Goal: Task Accomplishment & Management: Manage account settings

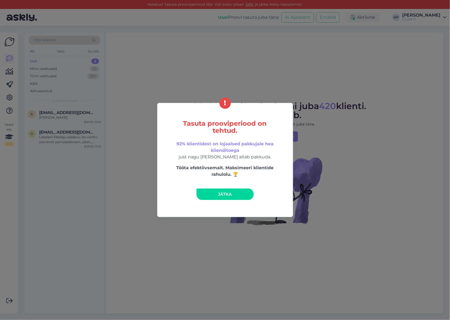
click at [145, 240] on div "Tasuta prooviperiood on tehtud. 92% klientidest on lojaalsed pakkujale hea klie…" at bounding box center [225, 160] width 450 height 320
click at [219, 191] on span "Jätka" at bounding box center [225, 193] width 14 height 5
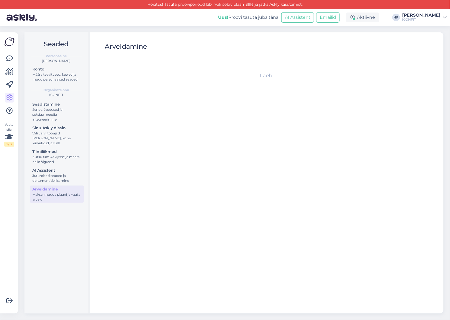
click at [23, 16] on img at bounding box center [22, 17] width 30 height 17
click at [26, 19] on img at bounding box center [22, 17] width 30 height 17
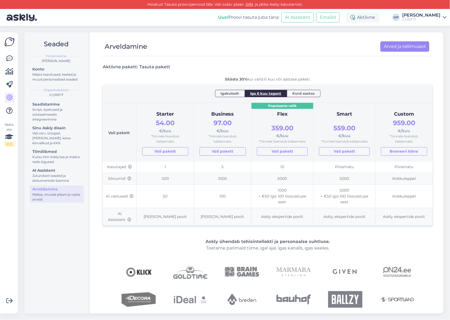
click at [9, 42] on img at bounding box center [9, 42] width 10 height 10
click at [11, 40] on img at bounding box center [9, 42] width 10 height 10
click at [24, 23] on img at bounding box center [22, 17] width 30 height 17
click at [24, 22] on img at bounding box center [22, 17] width 30 height 17
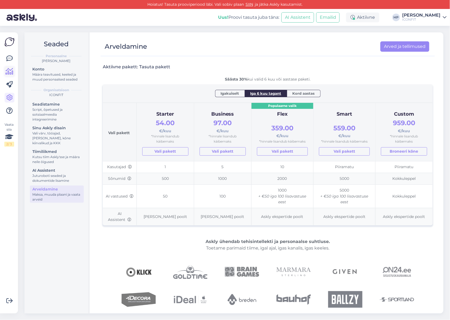
click at [10, 71] on icon at bounding box center [10, 71] width 8 height 7
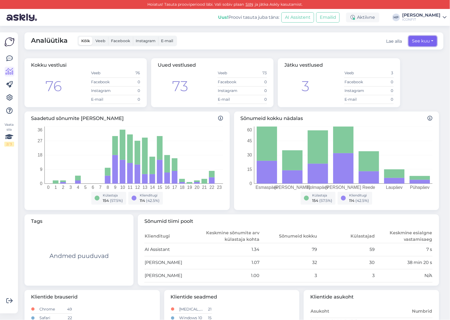
click at [426, 41] on button "See kuu" at bounding box center [423, 41] width 28 height 10
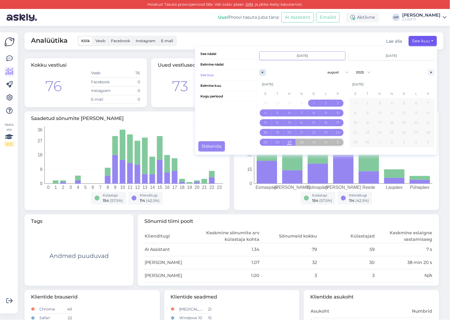
click at [262, 71] on icon "button" at bounding box center [261, 72] width 3 height 2
select select "6"
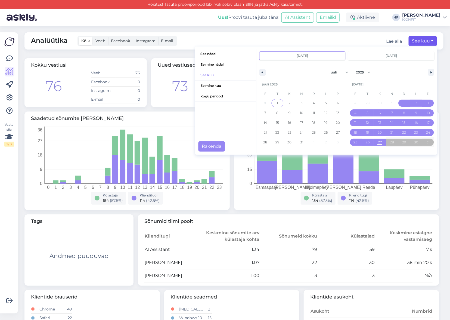
click at [279, 99] on span "1" at bounding box center [277, 102] width 12 height 7
type input "juuli 1 2025"
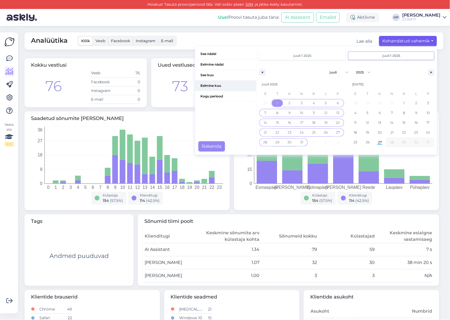
click at [222, 86] on span "Eelmine kuu" at bounding box center [225, 85] width 61 height 10
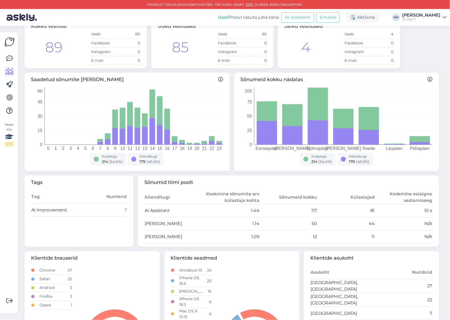
scroll to position [36, 0]
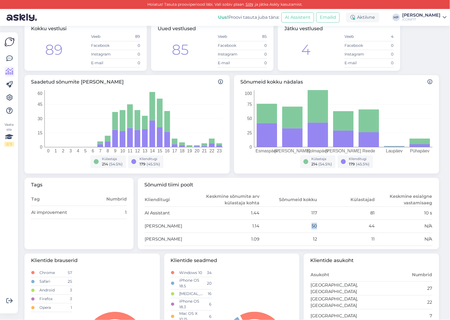
drag, startPoint x: 312, startPoint y: 225, endPoint x: 319, endPoint y: 225, distance: 7.1
click at [319, 225] on tr "[PERSON_NAME] 1.14 50 44 N/A" at bounding box center [288, 225] width 288 height 13
click at [327, 225] on td "44" at bounding box center [346, 225] width 58 height 13
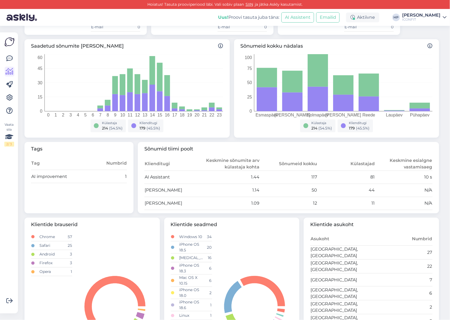
scroll to position [140, 0]
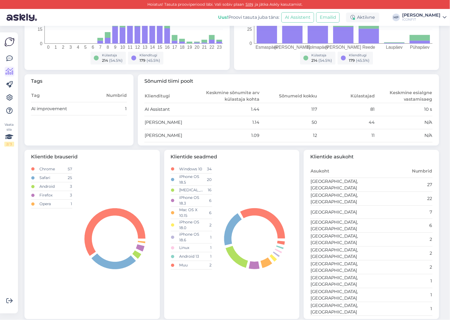
click at [302, 172] on div "Klientide brauserid Chrome 57 Safari 25 Android 3 Firefox 3 Opera 1 Klientide s…" at bounding box center [231, 235] width 419 height 174
click at [300, 173] on div "Klientide brauserid Chrome 57 Safari 25 Android 3 Firefox 3 Opera 1 Klientide s…" at bounding box center [231, 235] width 419 height 174
click at [162, 156] on div "Klientide brauserid Chrome 57 Safari 25 Android 3 Firefox 3 Opera 1 Klientide s…" at bounding box center [231, 235] width 419 height 174
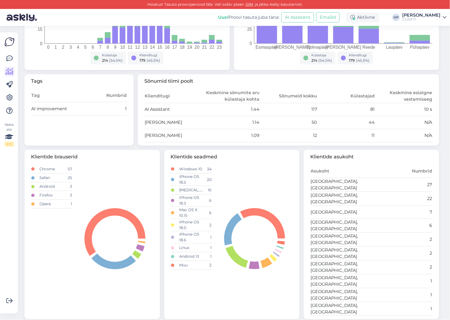
click at [18, 114] on div "Vaata siia 2 / 3 Võimalused Veendu, et Askly loob sulle väärtust. Sulge Ühenda …" at bounding box center [10, 173] width 21 height 294
click at [20, 114] on div "Vaata siia 2 / 3 Võimalused Veendu, et Askly loob sulle väärtust. Sulge Ühenda …" at bounding box center [10, 173] width 21 height 294
